Goal: Transaction & Acquisition: Purchase product/service

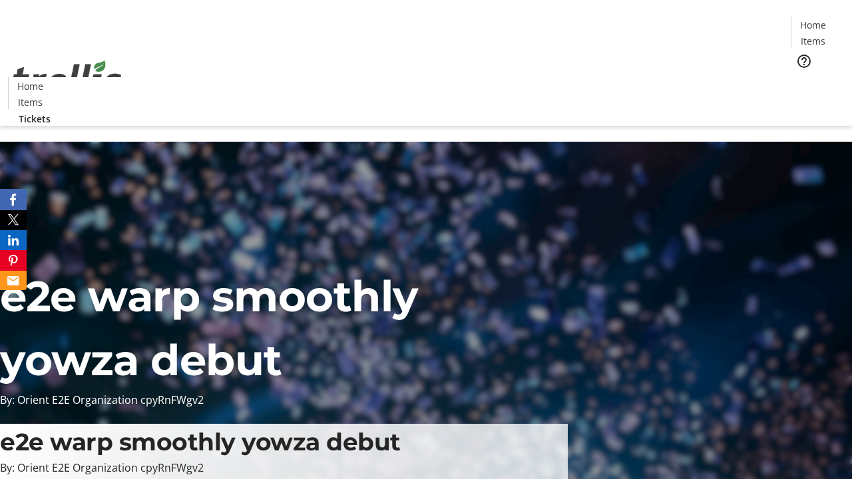
click at [802, 77] on span "Tickets" at bounding box center [818, 84] width 32 height 14
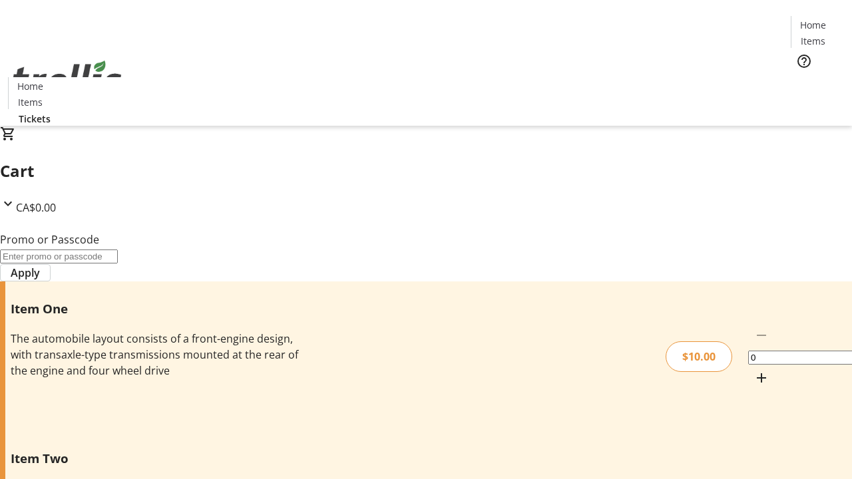
click at [754, 370] on mat-icon "Increment by one" at bounding box center [762, 378] width 16 height 16
type input "1"
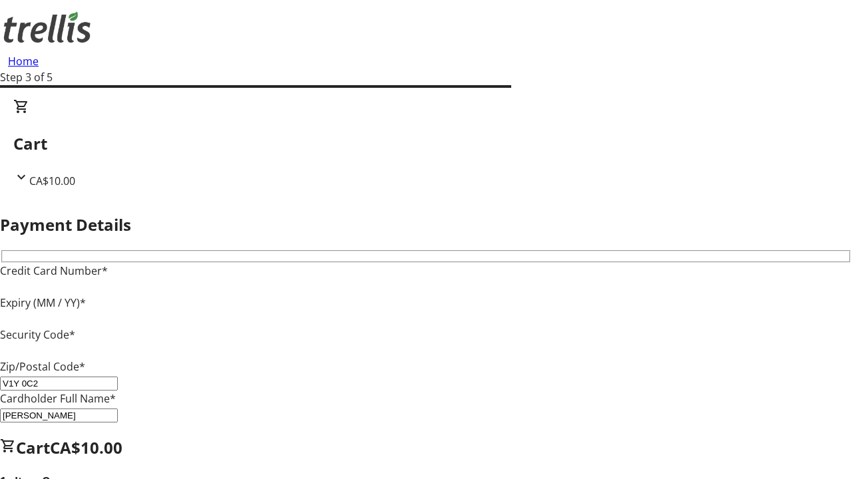
type input "V1Y 0C2"
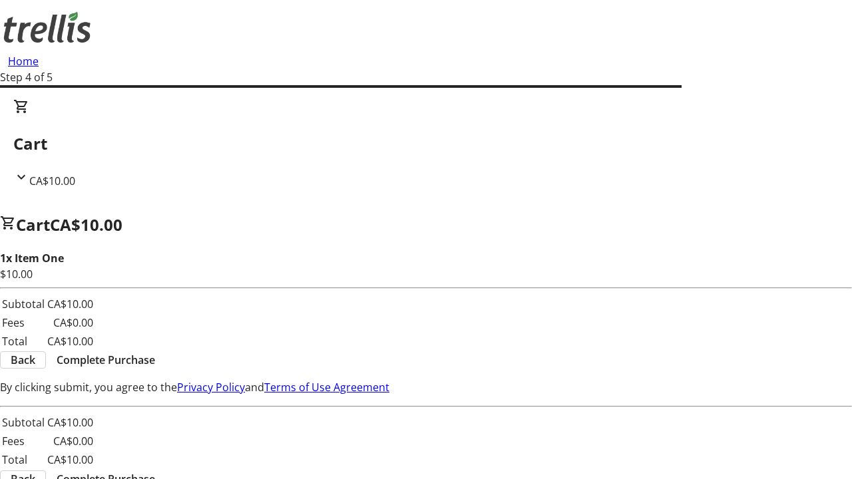
click at [155, 352] on span "Complete Purchase" at bounding box center [106, 360] width 99 height 16
